Goal: Check status: Check status

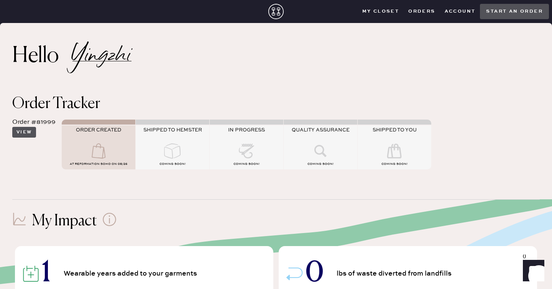
click at [20, 133] on button "View" at bounding box center [24, 132] width 24 height 11
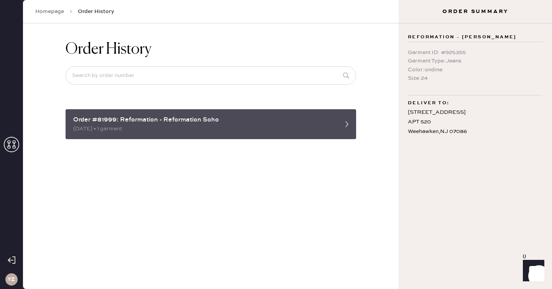
click at [95, 126] on div "08/26/2025 • 1 garment" at bounding box center [203, 129] width 261 height 8
click at [345, 127] on icon at bounding box center [346, 124] width 15 height 15
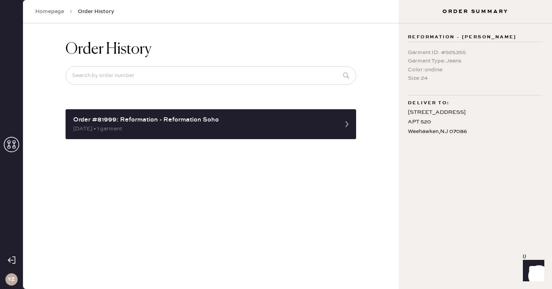
click at [11, 146] on icon at bounding box center [11, 144] width 15 height 15
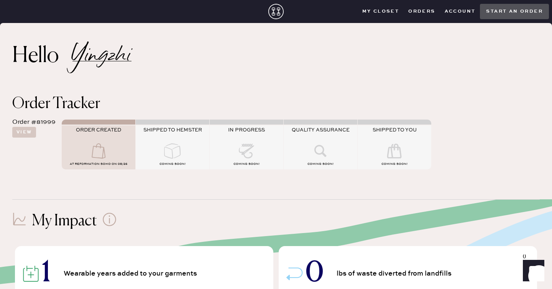
click at [96, 57] on h2 "Yingzhi" at bounding box center [101, 56] width 59 height 10
click at [48, 54] on h2 "Hello" at bounding box center [42, 56] width 60 height 18
click at [279, 10] on use at bounding box center [275, 11] width 15 height 15
